Goal: Information Seeking & Learning: Learn about a topic

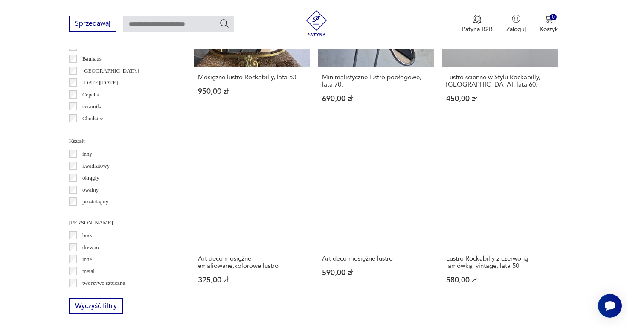
scroll to position [811, 0]
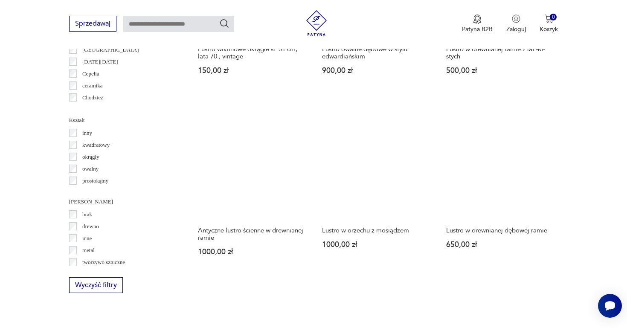
scroll to position [836, 0]
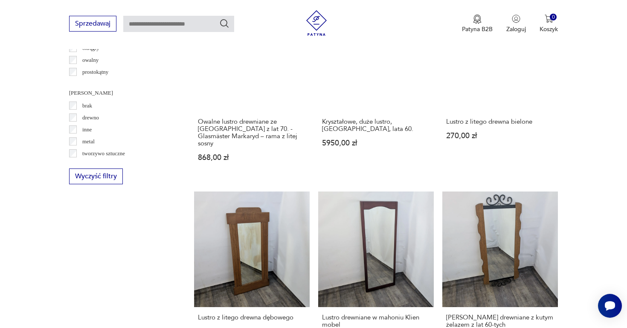
scroll to position [940, 0]
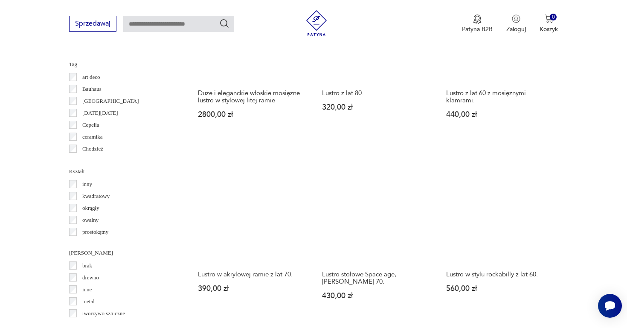
scroll to position [792, 0]
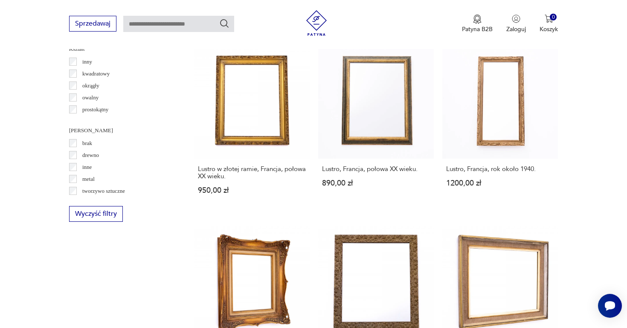
scroll to position [919, 0]
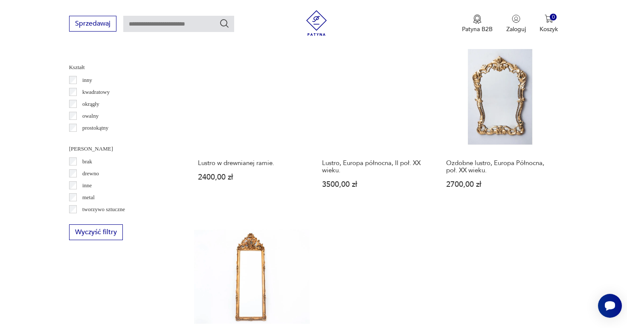
scroll to position [892, 0]
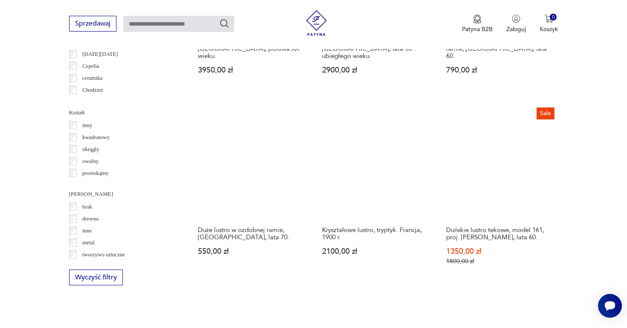
scroll to position [839, 0]
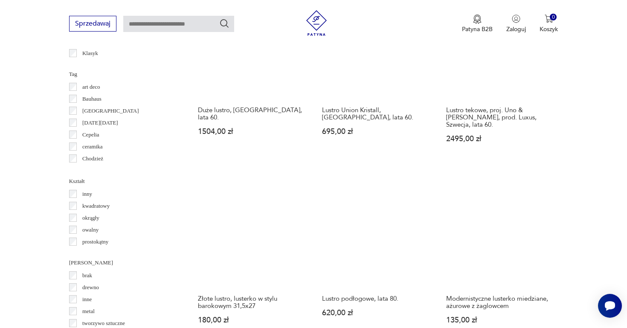
scroll to position [776, 0]
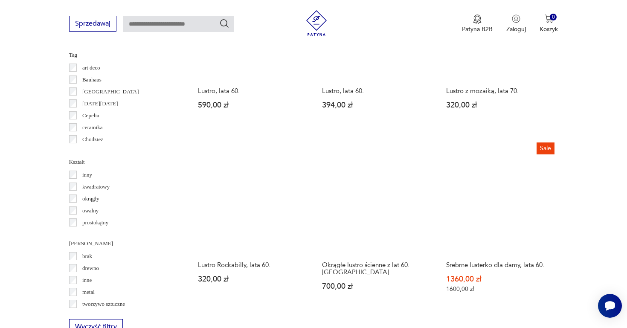
scroll to position [814, 0]
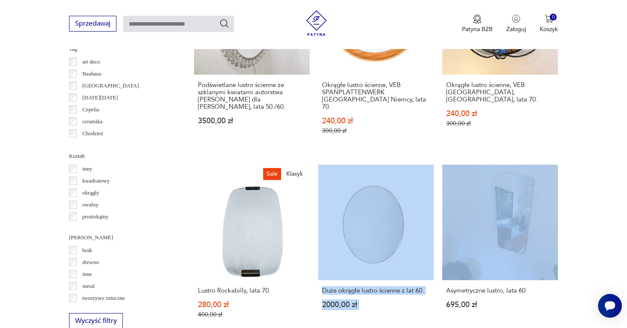
scroll to position [809, 0]
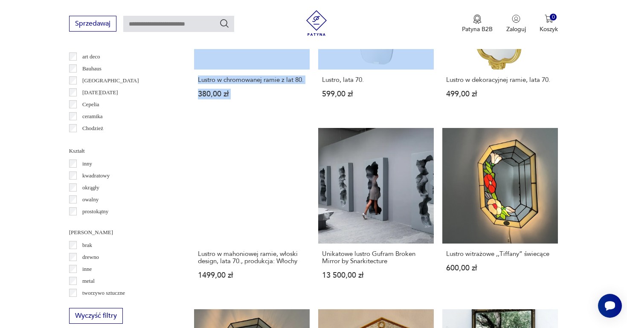
scroll to position [813, 0]
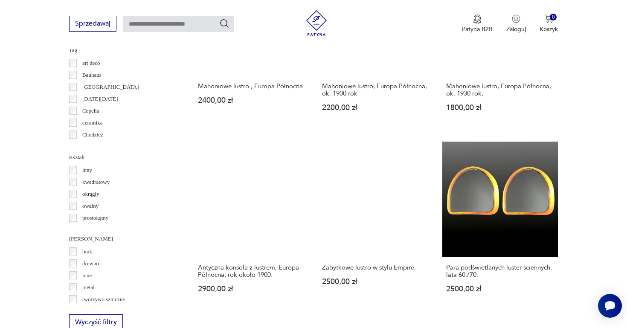
scroll to position [802, 0]
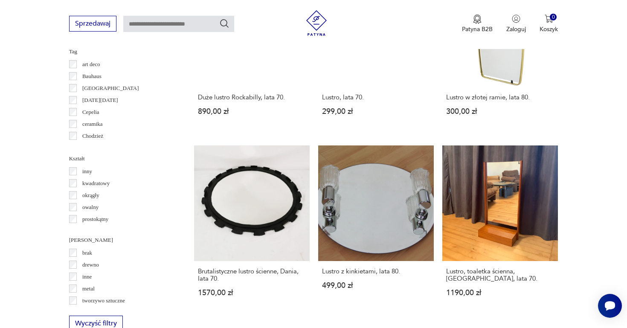
scroll to position [792, 0]
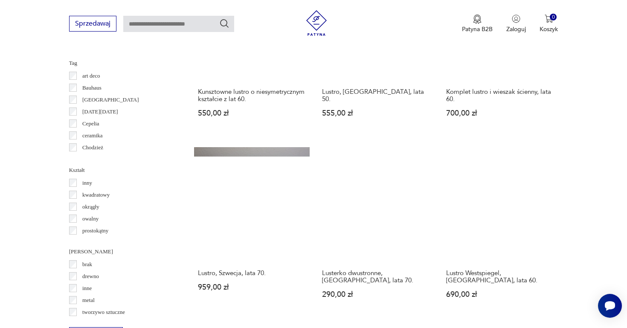
scroll to position [800, 0]
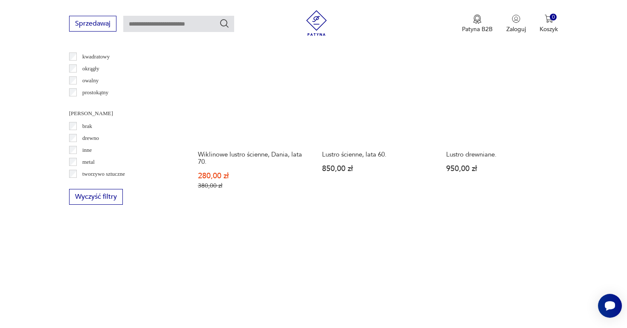
scroll to position [938, 0]
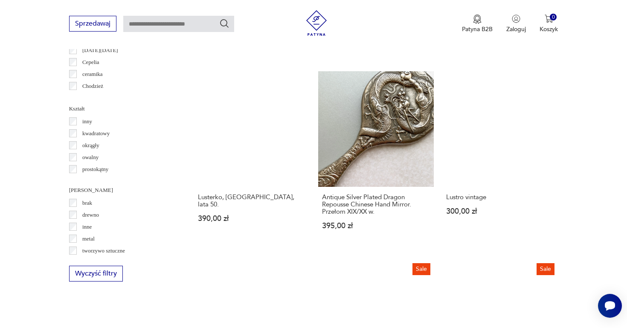
scroll to position [846, 0]
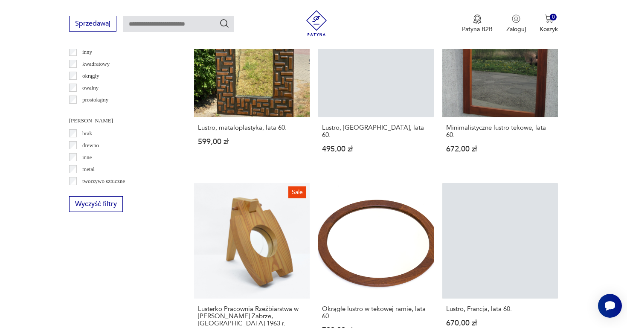
scroll to position [918, 0]
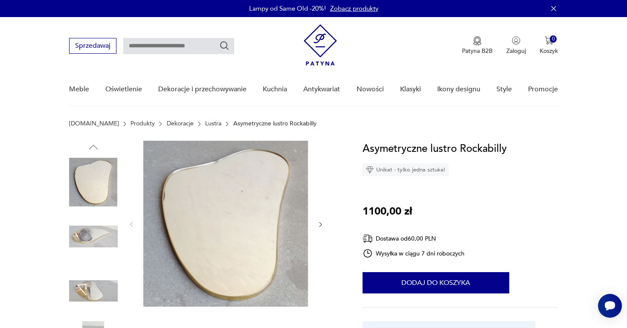
click at [320, 223] on icon "button" at bounding box center [320, 224] width 3 height 5
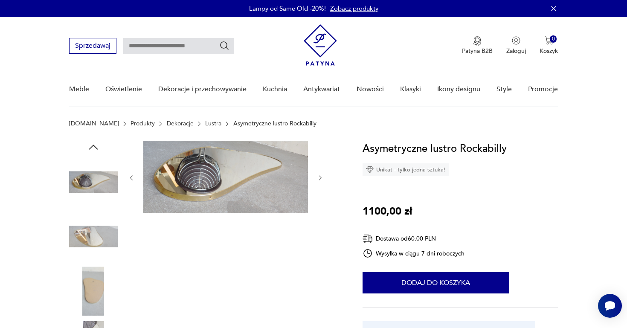
click at [217, 187] on img at bounding box center [225, 177] width 165 height 72
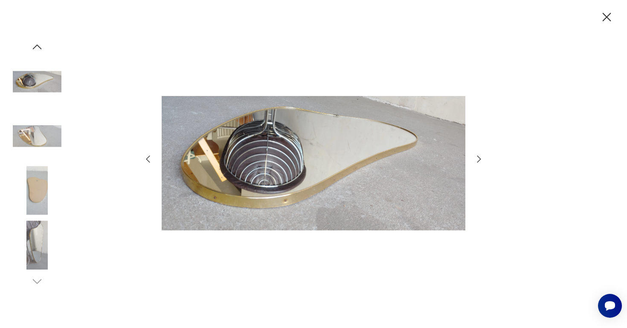
click at [477, 159] on icon "button" at bounding box center [479, 159] width 10 height 10
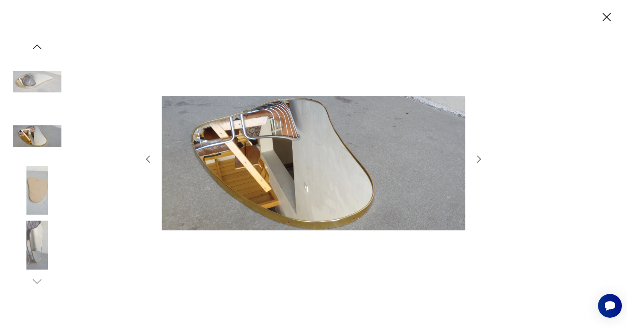
click at [477, 159] on icon "button" at bounding box center [479, 159] width 10 height 10
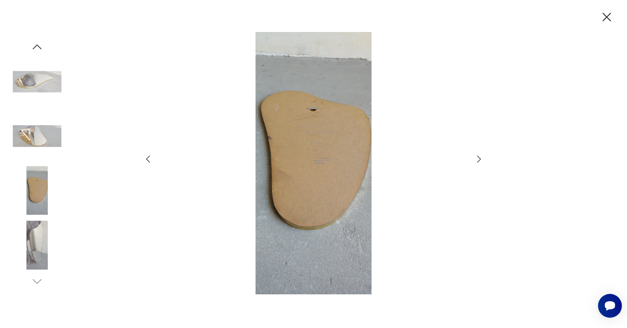
click at [477, 159] on icon "button" at bounding box center [479, 159] width 10 height 10
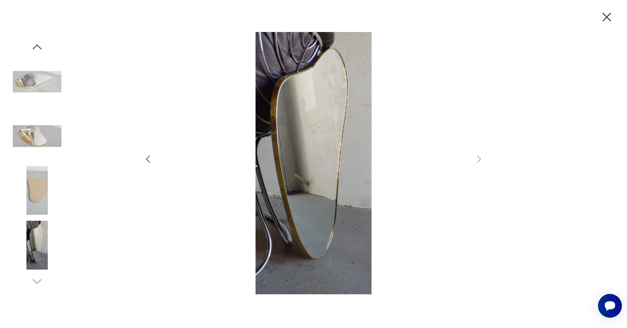
click at [44, 85] on img at bounding box center [37, 82] width 49 height 49
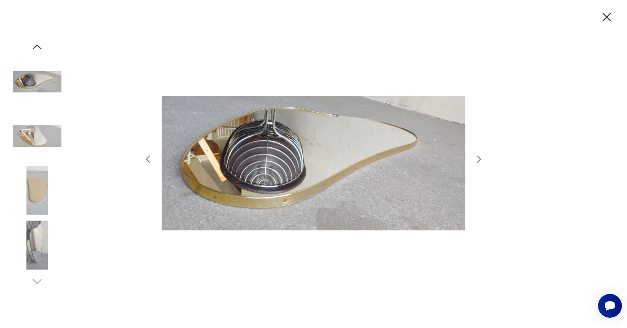
click at [606, 14] on icon "button" at bounding box center [606, 17] width 15 height 15
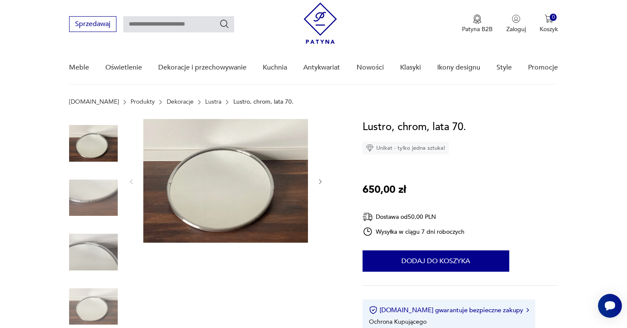
scroll to position [22, 0]
click at [102, 194] on img at bounding box center [93, 197] width 49 height 49
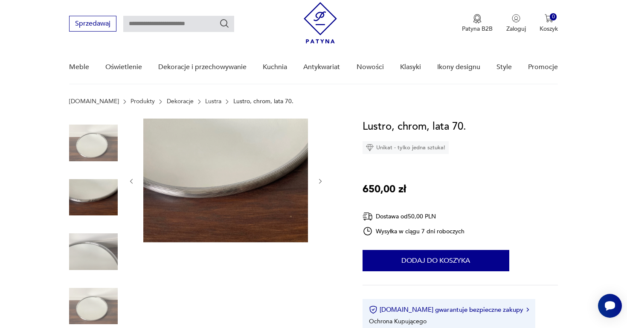
click at [94, 252] on img at bounding box center [93, 251] width 49 height 49
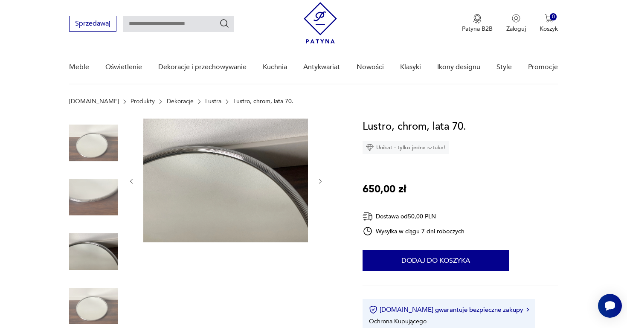
click at [90, 299] on img at bounding box center [93, 306] width 49 height 49
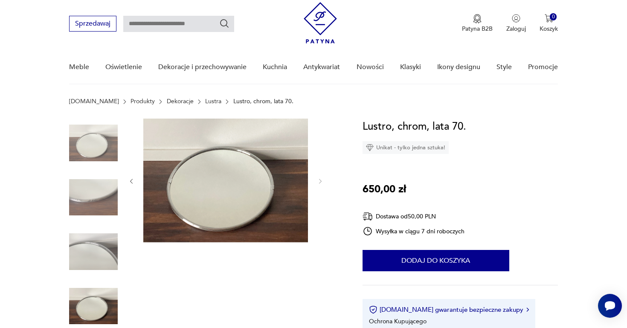
click at [100, 149] on img at bounding box center [93, 143] width 49 height 49
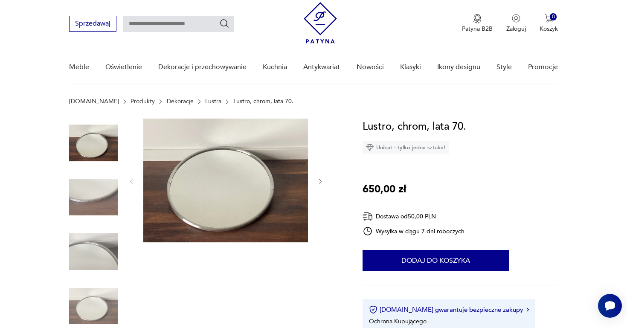
click at [106, 192] on img at bounding box center [93, 197] width 49 height 49
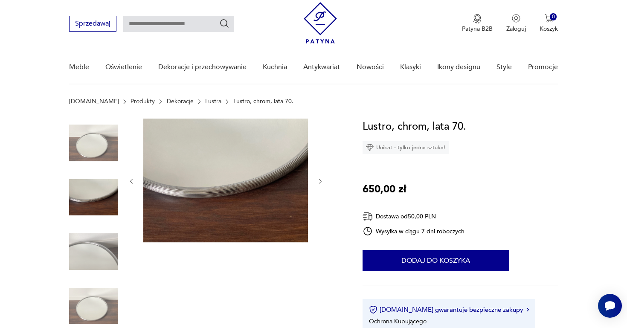
click at [217, 196] on img at bounding box center [225, 181] width 165 height 124
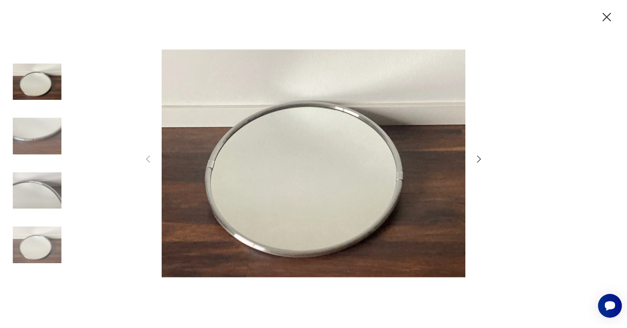
click at [478, 157] on icon "button" at bounding box center [479, 159] width 10 height 10
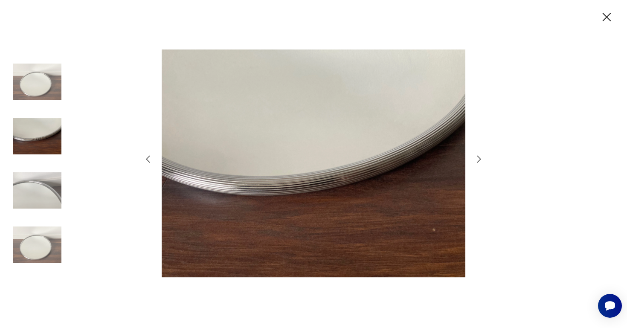
click at [478, 157] on icon "button" at bounding box center [479, 159] width 10 height 10
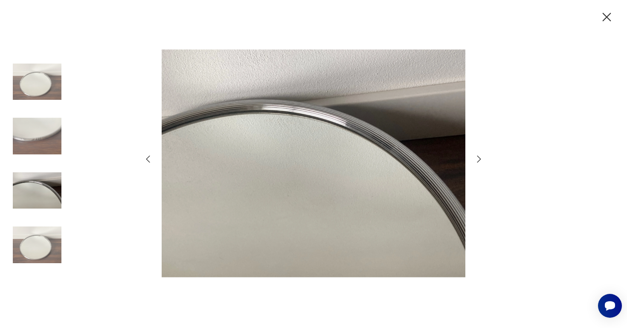
click at [478, 157] on icon "button" at bounding box center [479, 159] width 10 height 10
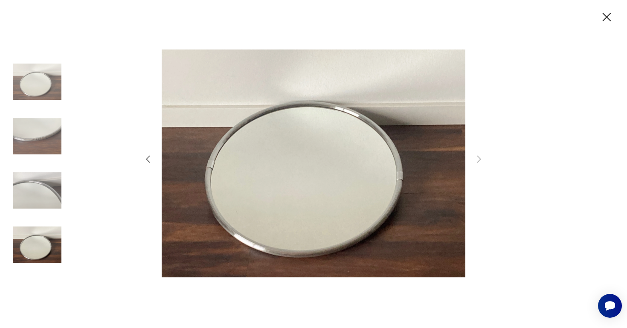
click at [605, 15] on icon "button" at bounding box center [606, 17] width 9 height 9
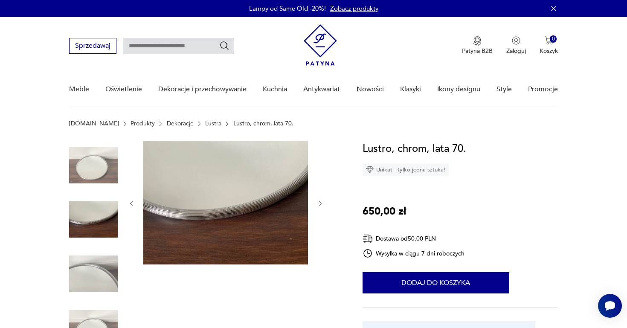
scroll to position [0, 0]
click at [318, 202] on icon "button" at bounding box center [320, 203] width 7 height 7
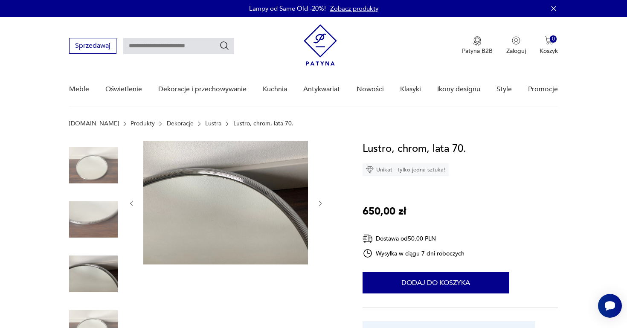
click at [318, 202] on icon "button" at bounding box center [320, 203] width 7 height 7
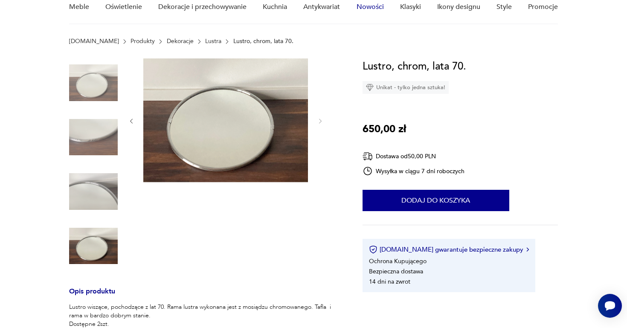
scroll to position [68, 0]
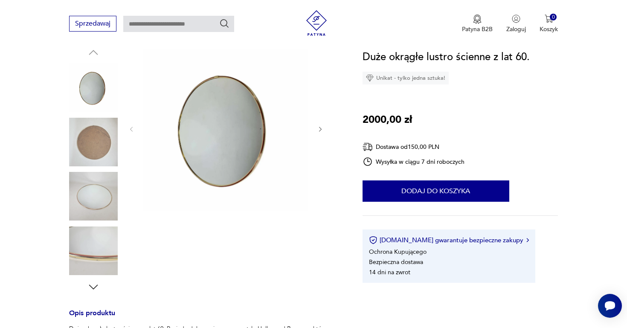
scroll to position [91, 0]
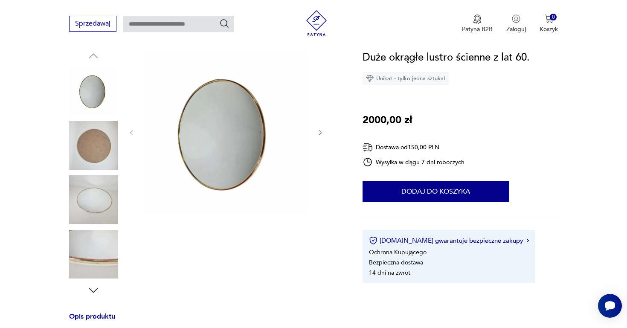
click at [221, 129] on img at bounding box center [225, 131] width 165 height 165
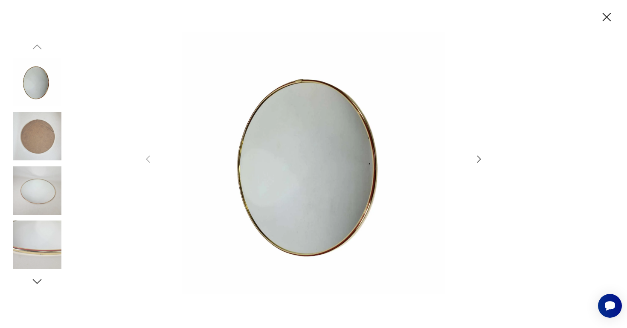
click at [479, 158] on icon "button" at bounding box center [479, 159] width 10 height 10
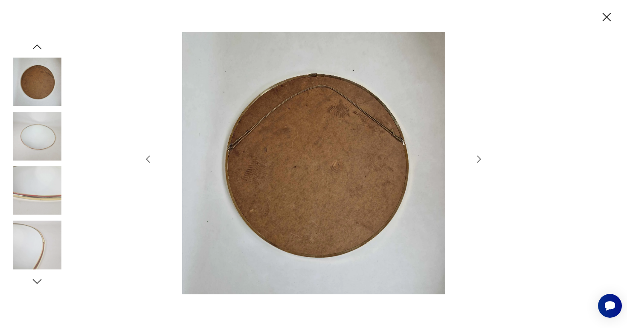
click at [479, 158] on icon "button" at bounding box center [479, 159] width 10 height 10
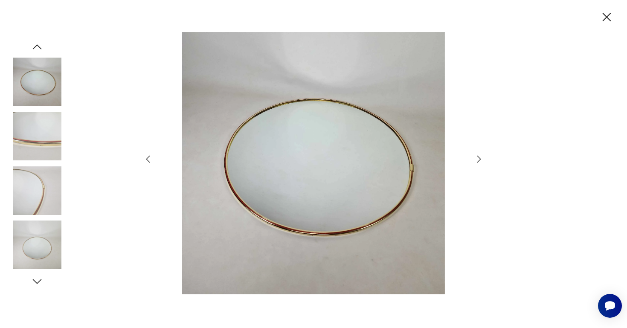
click at [479, 158] on icon "button" at bounding box center [479, 159] width 10 height 10
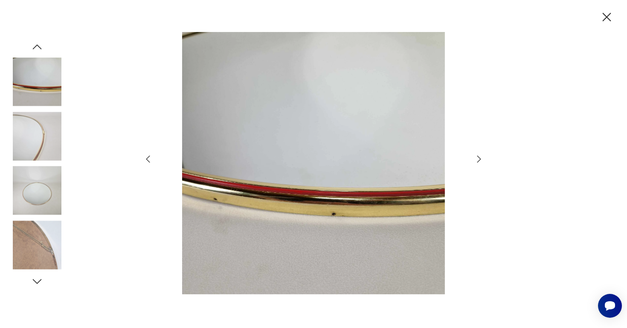
click at [479, 158] on icon "button" at bounding box center [479, 159] width 10 height 10
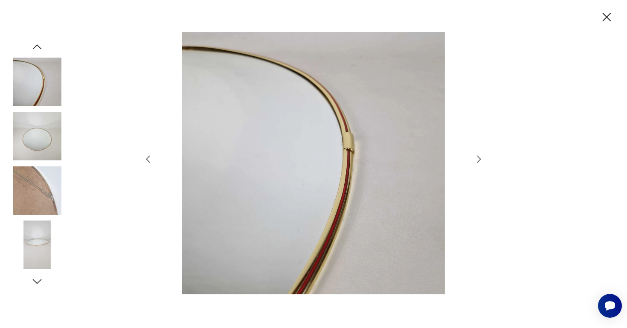
click at [605, 20] on icon "button" at bounding box center [606, 17] width 15 height 15
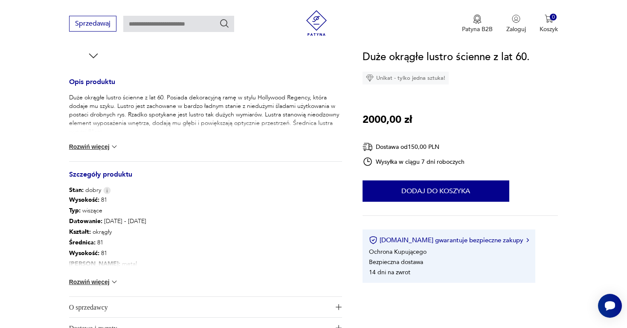
scroll to position [329, 0]
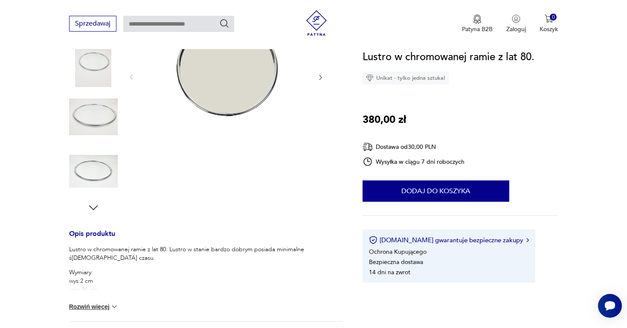
scroll to position [115, 0]
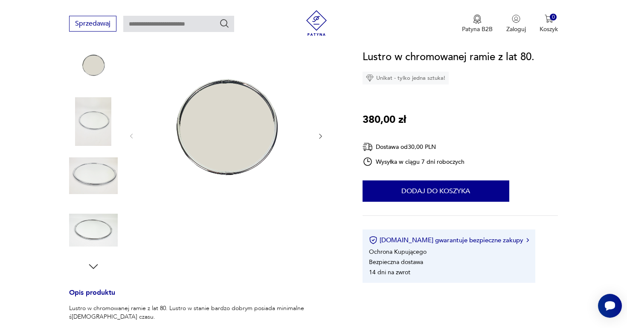
click at [248, 133] on img at bounding box center [225, 136] width 165 height 220
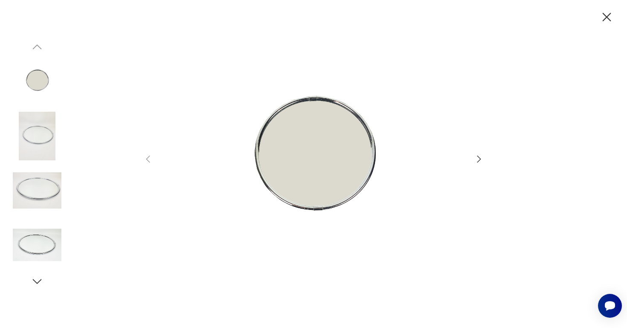
click at [479, 157] on icon "button" at bounding box center [479, 158] width 4 height 7
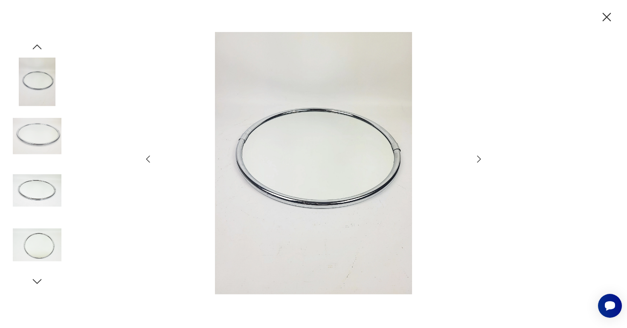
click at [479, 158] on icon "button" at bounding box center [479, 159] width 10 height 10
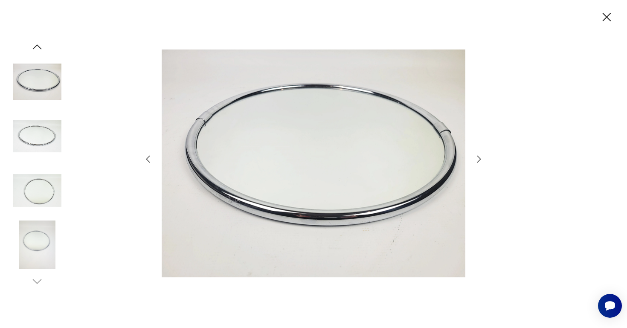
click at [479, 158] on icon "button" at bounding box center [479, 159] width 10 height 10
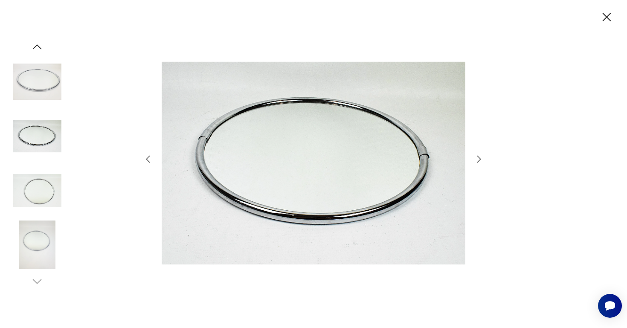
click at [479, 158] on icon "button" at bounding box center [479, 159] width 10 height 10
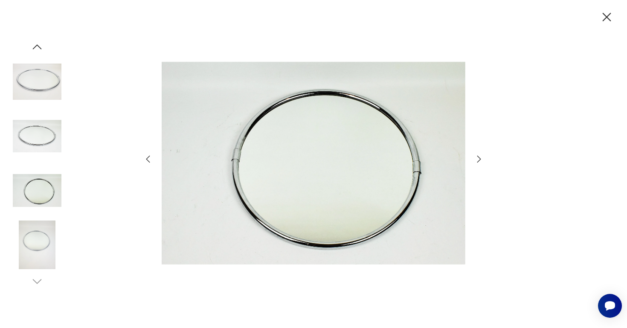
click at [479, 158] on icon "button" at bounding box center [479, 159] width 10 height 10
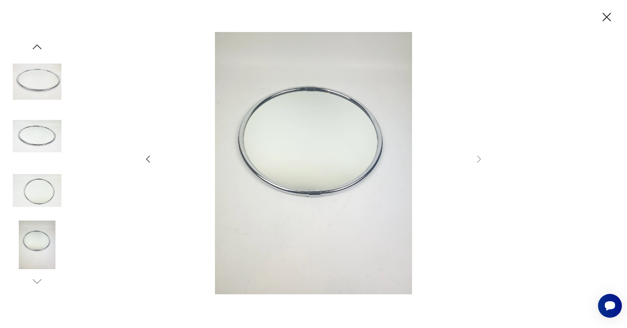
click at [607, 17] on icon "button" at bounding box center [606, 17] width 9 height 9
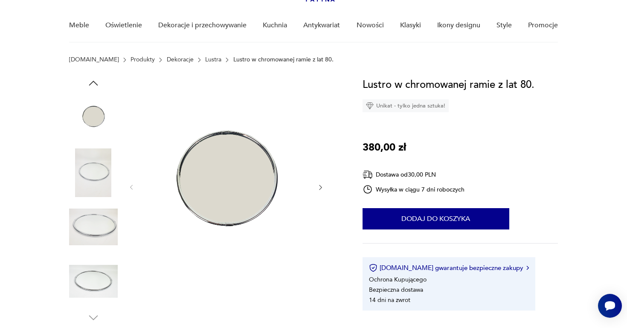
scroll to position [55, 0]
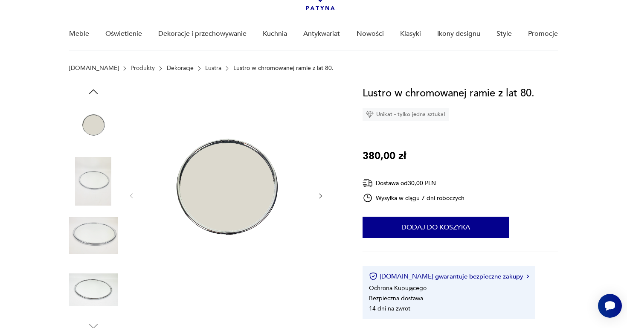
click at [322, 194] on icon "button" at bounding box center [320, 195] width 7 height 7
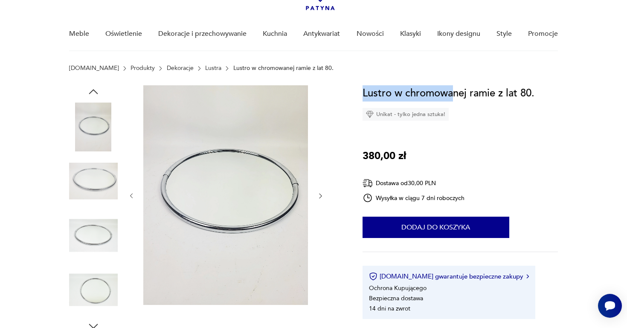
drag, startPoint x: 363, startPoint y: 90, endPoint x: 453, endPoint y: 85, distance: 90.6
drag, startPoint x: 495, startPoint y: 91, endPoint x: 362, endPoint y: 95, distance: 133.5
copy h1 "Lustro w chromowanej ramie"
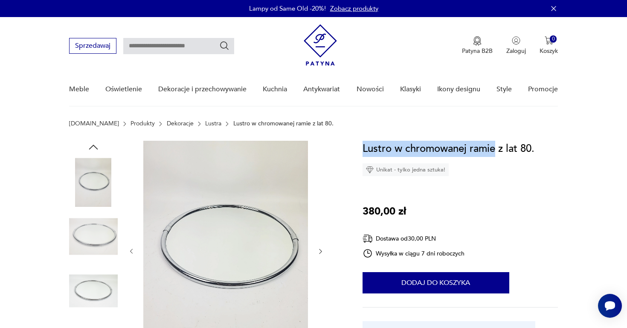
scroll to position [0, 0]
click at [165, 46] on input "text" at bounding box center [178, 46] width 111 height 16
paste input "**********"
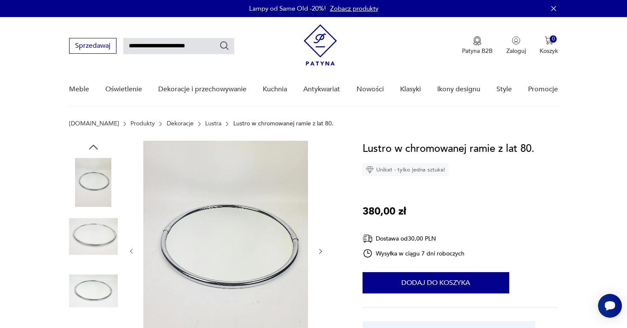
type input "**********"
click at [224, 43] on icon "Szukaj" at bounding box center [224, 46] width 10 height 10
type input "**********"
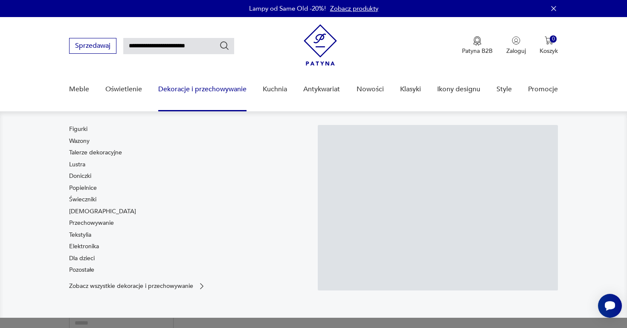
scroll to position [36, 0]
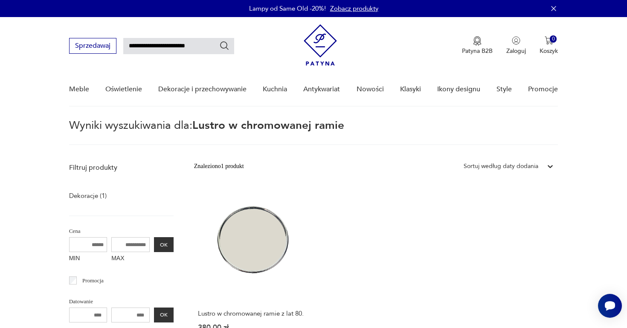
drag, startPoint x: 148, startPoint y: 46, endPoint x: 208, endPoint y: 49, distance: 60.6
click at [208, 49] on input "**********" at bounding box center [178, 46] width 111 height 16
type input "**********"
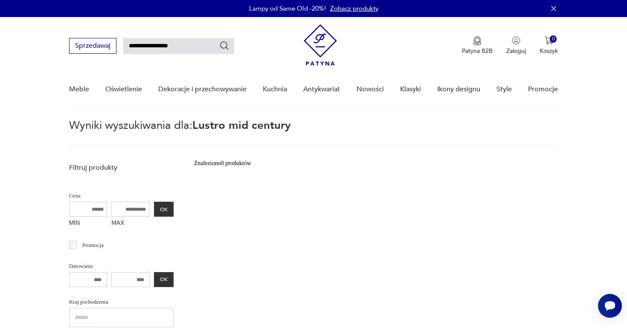
click at [159, 46] on input "**********" at bounding box center [178, 46] width 111 height 16
type input "**********"
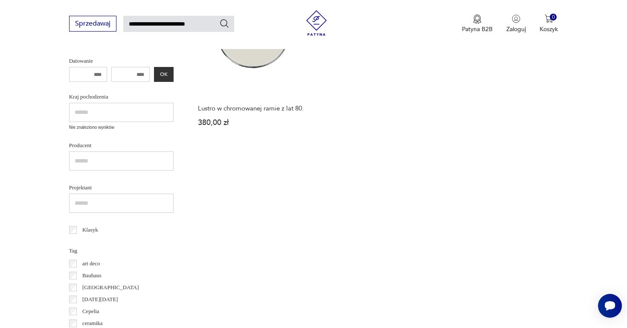
scroll to position [79, 0]
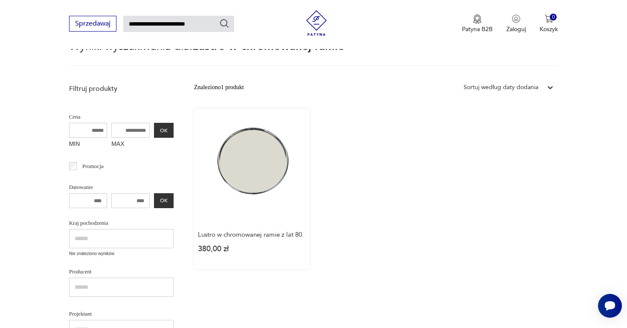
click at [220, 156] on link "Lustro w chromowanej ramie z lat 80. 380,00 zł" at bounding box center [252, 189] width 116 height 160
